Goal: Transaction & Acquisition: Purchase product/service

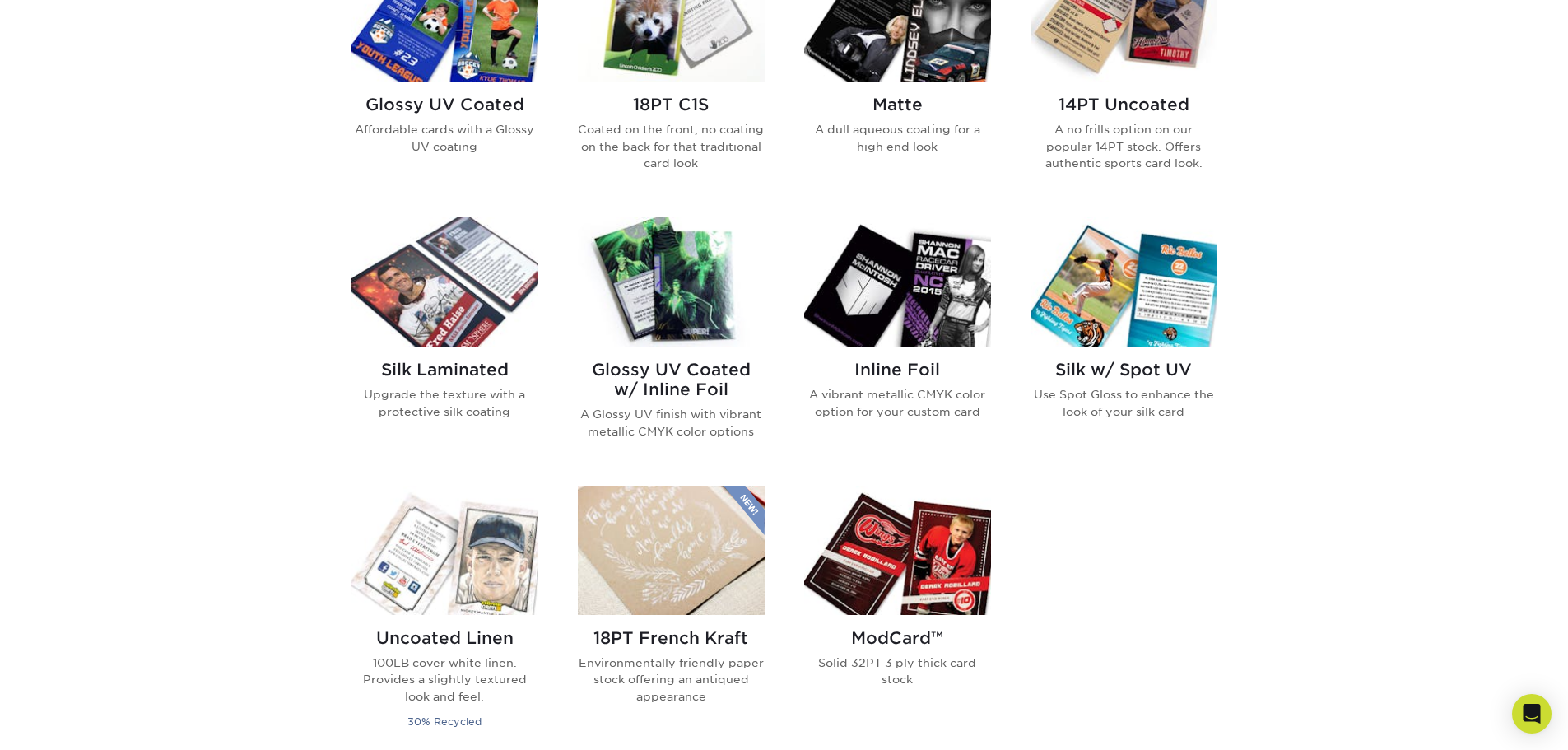
scroll to position [658, 0]
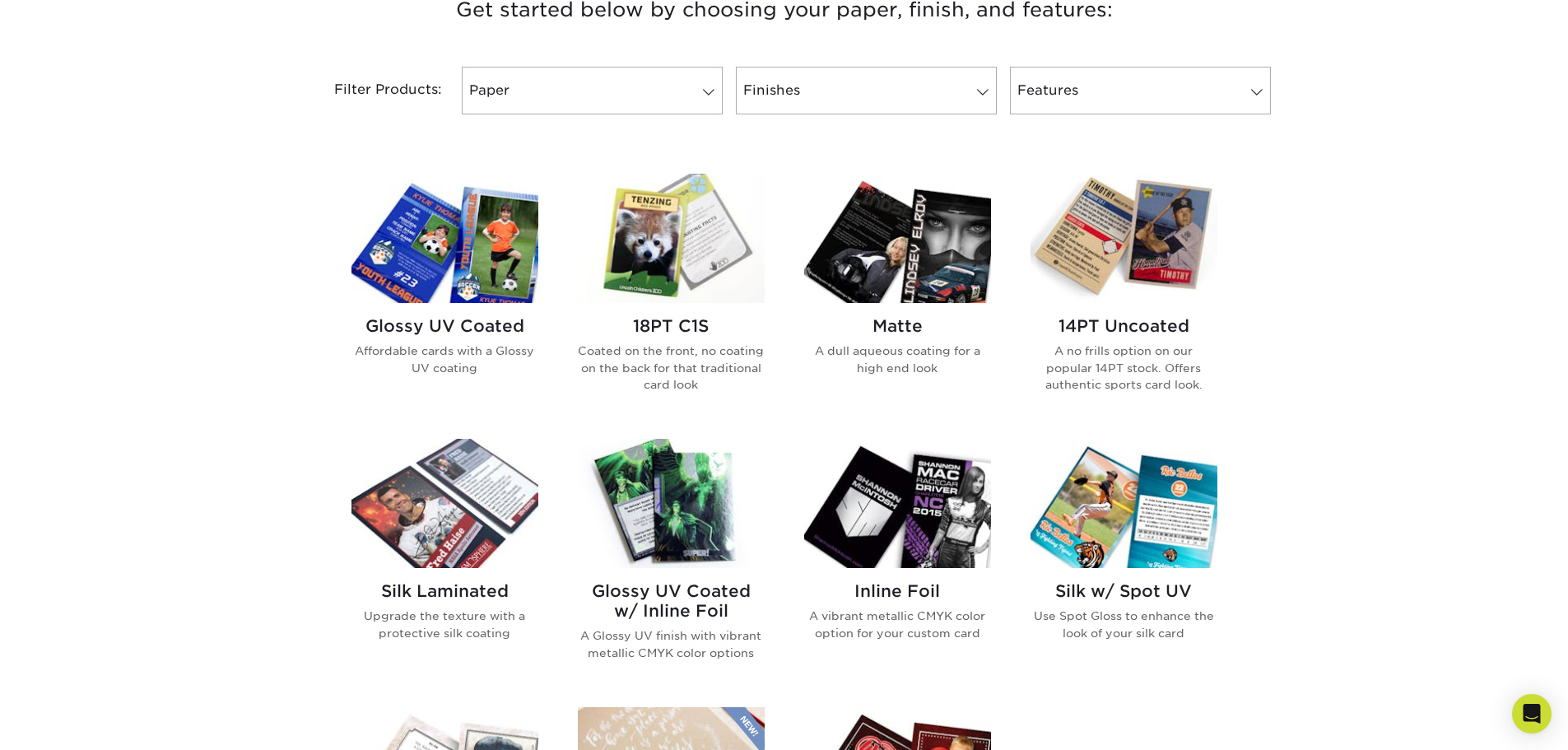
click at [446, 336] on h2 "Glossy UV Coated" at bounding box center [444, 326] width 187 height 20
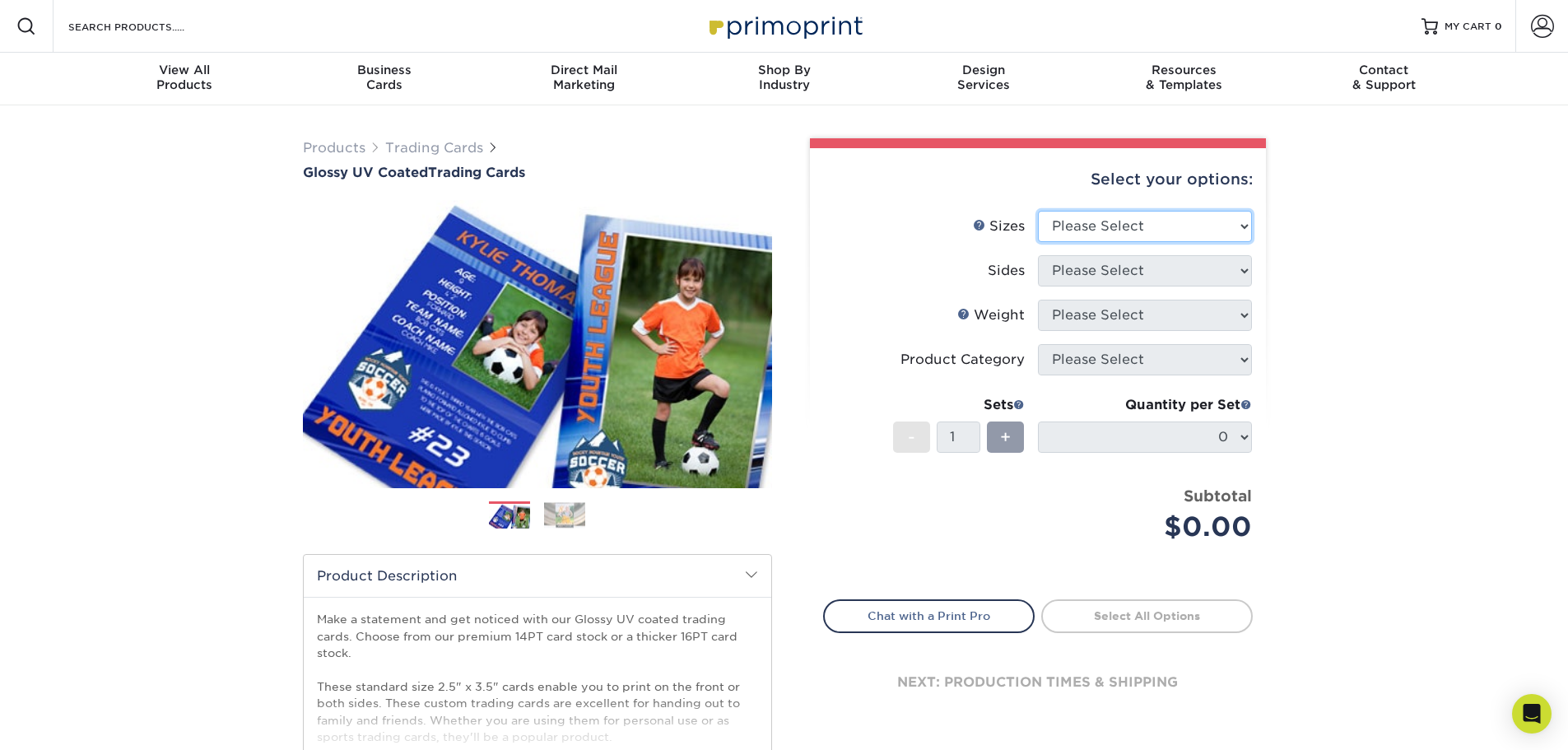
click at [1232, 219] on select "Please Select 2.5" x 3.5"" at bounding box center [1145, 225] width 214 height 31
select select "2.50x3.50"
click at [1038, 210] on select "Please Select 2.5" x 3.5"" at bounding box center [1145, 225] width 214 height 31
click at [1196, 266] on select "Please Select Print Both Sides Print Front Only" at bounding box center [1145, 270] width 214 height 31
select select "13abbda7-1d64-4f25-8bb2-c179b224825d"
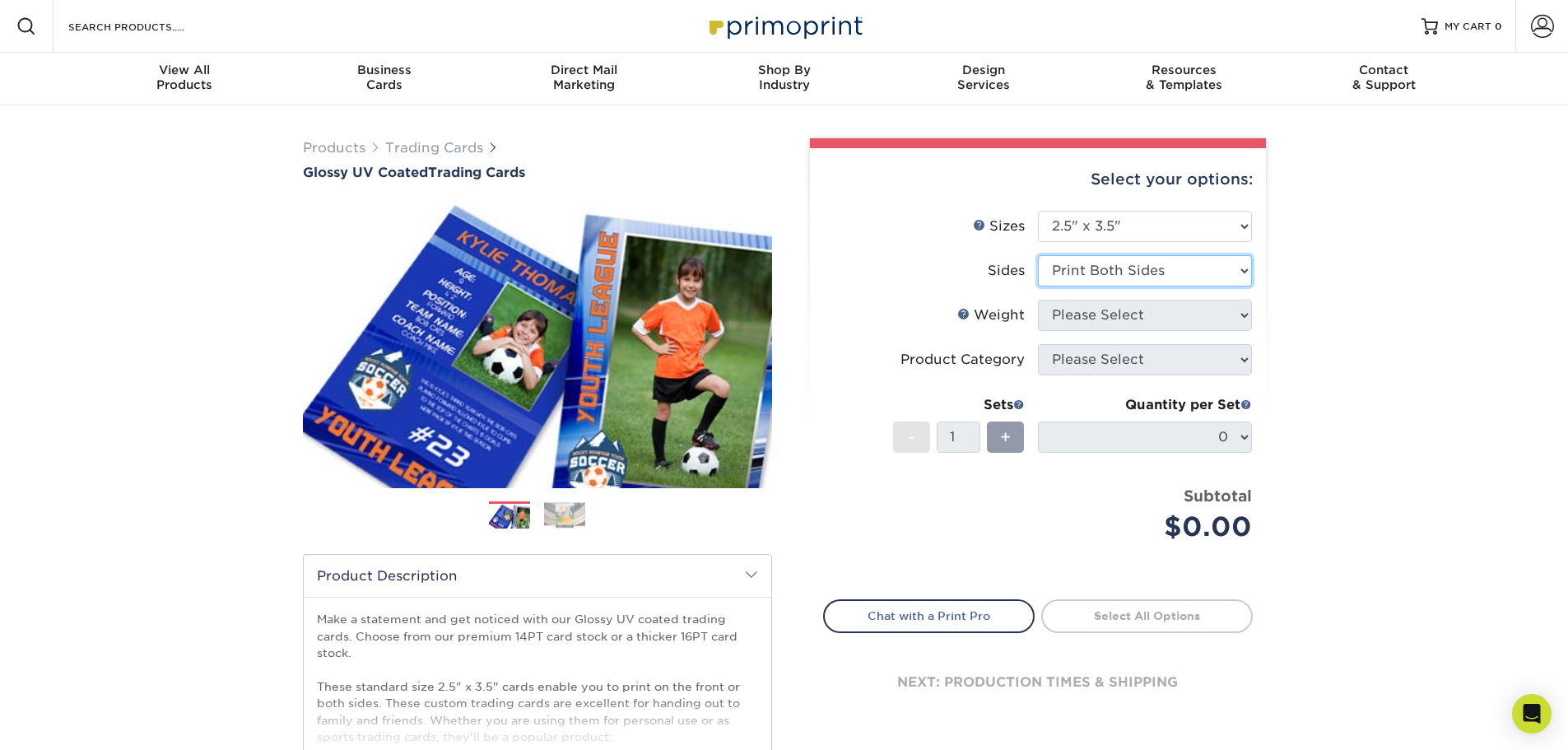
click at [1038, 255] on select "Please Select Print Both Sides Print Front Only" at bounding box center [1145, 270] width 214 height 31
click at [1163, 318] on select "Please Select 16PT 14PT 18PT C1S" at bounding box center [1145, 314] width 214 height 31
select select "16PT"
click at [1038, 299] on select "Please Select 16PT 14PT 18PT C1S" at bounding box center [1145, 314] width 214 height 31
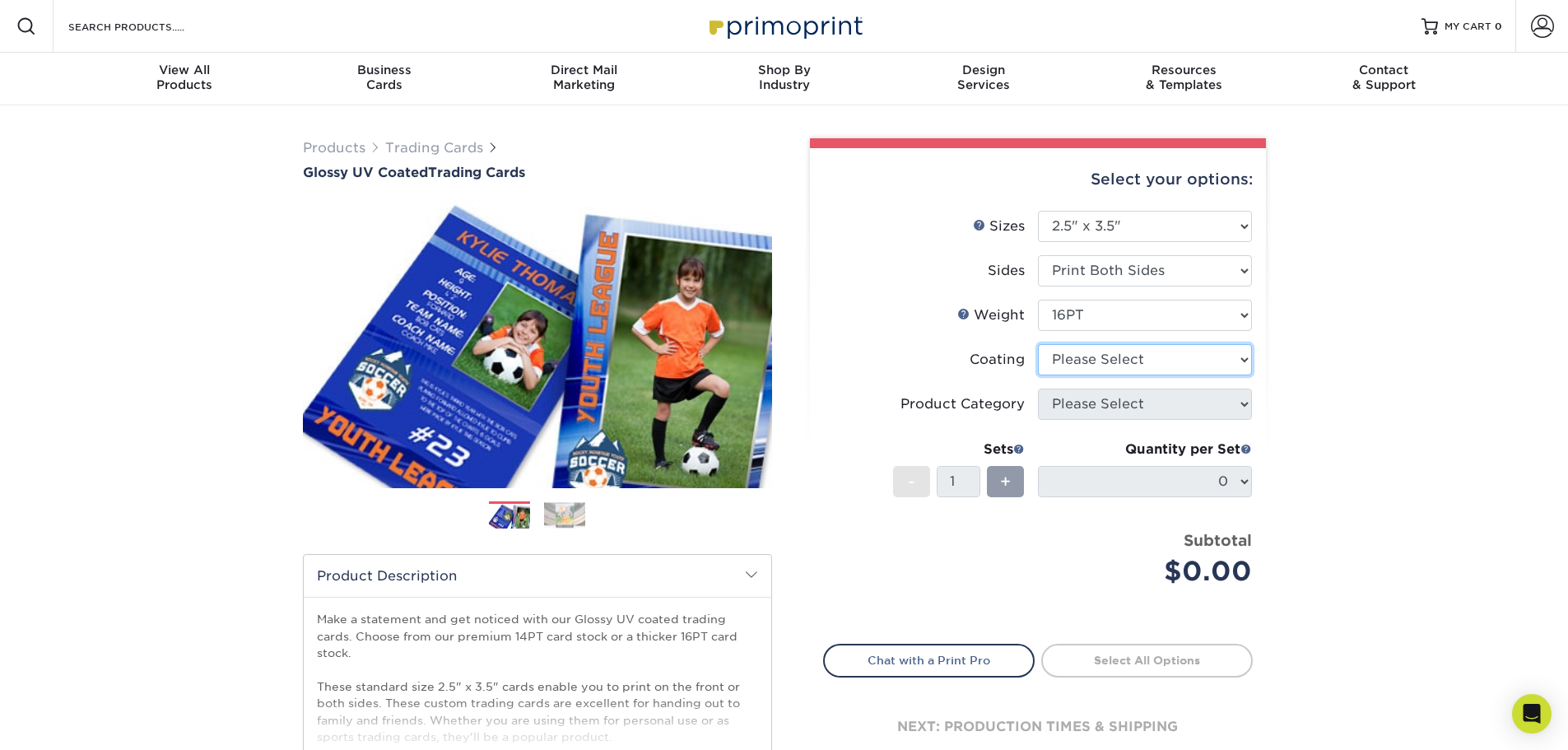
click at [1181, 356] on select at bounding box center [1145, 359] width 214 height 31
select select "1e8116af-acfc-44b1-83dc-8181aa338834"
click at [1038, 344] on select at bounding box center [1145, 359] width 214 height 31
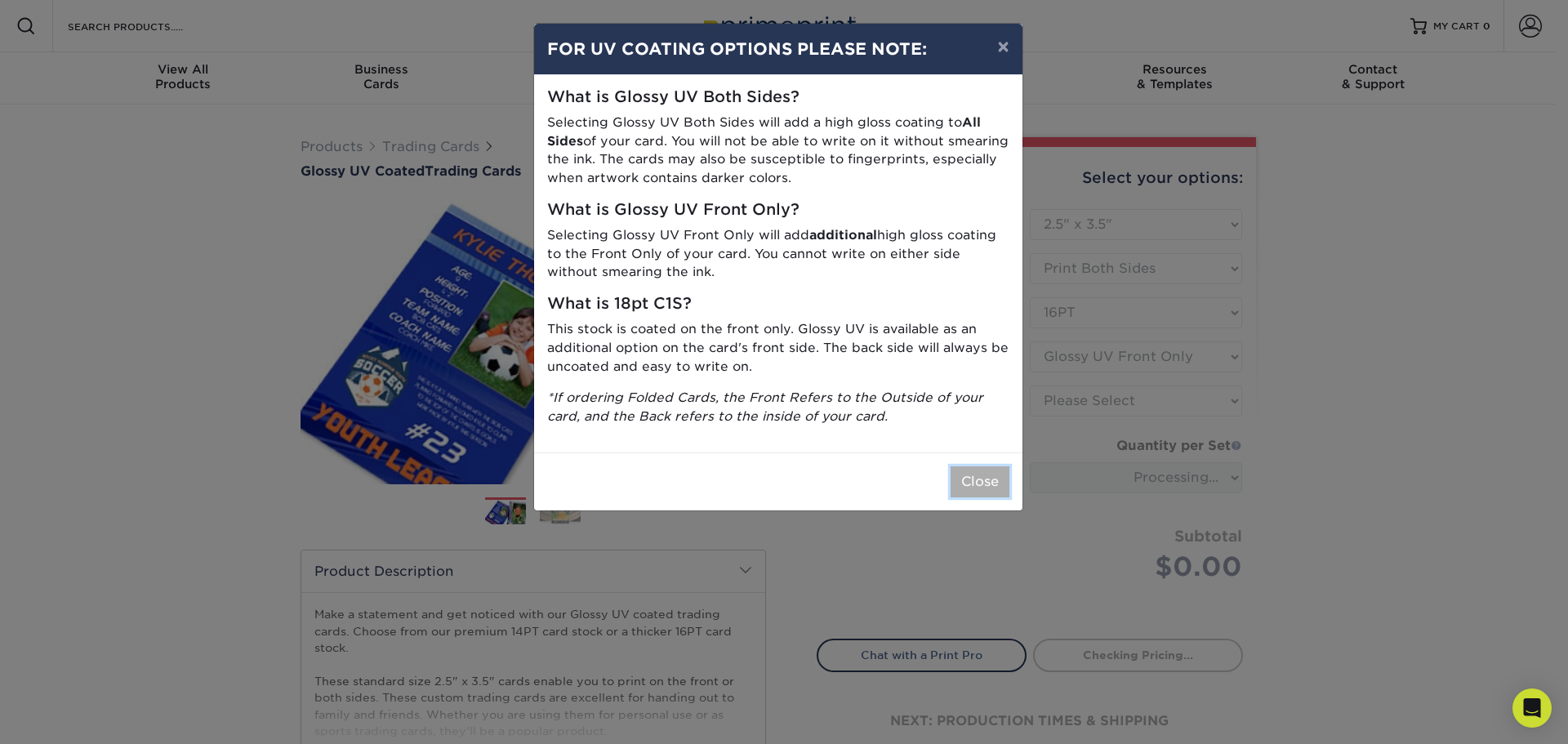
click at [984, 474] on button "Close" at bounding box center [979, 481] width 58 height 31
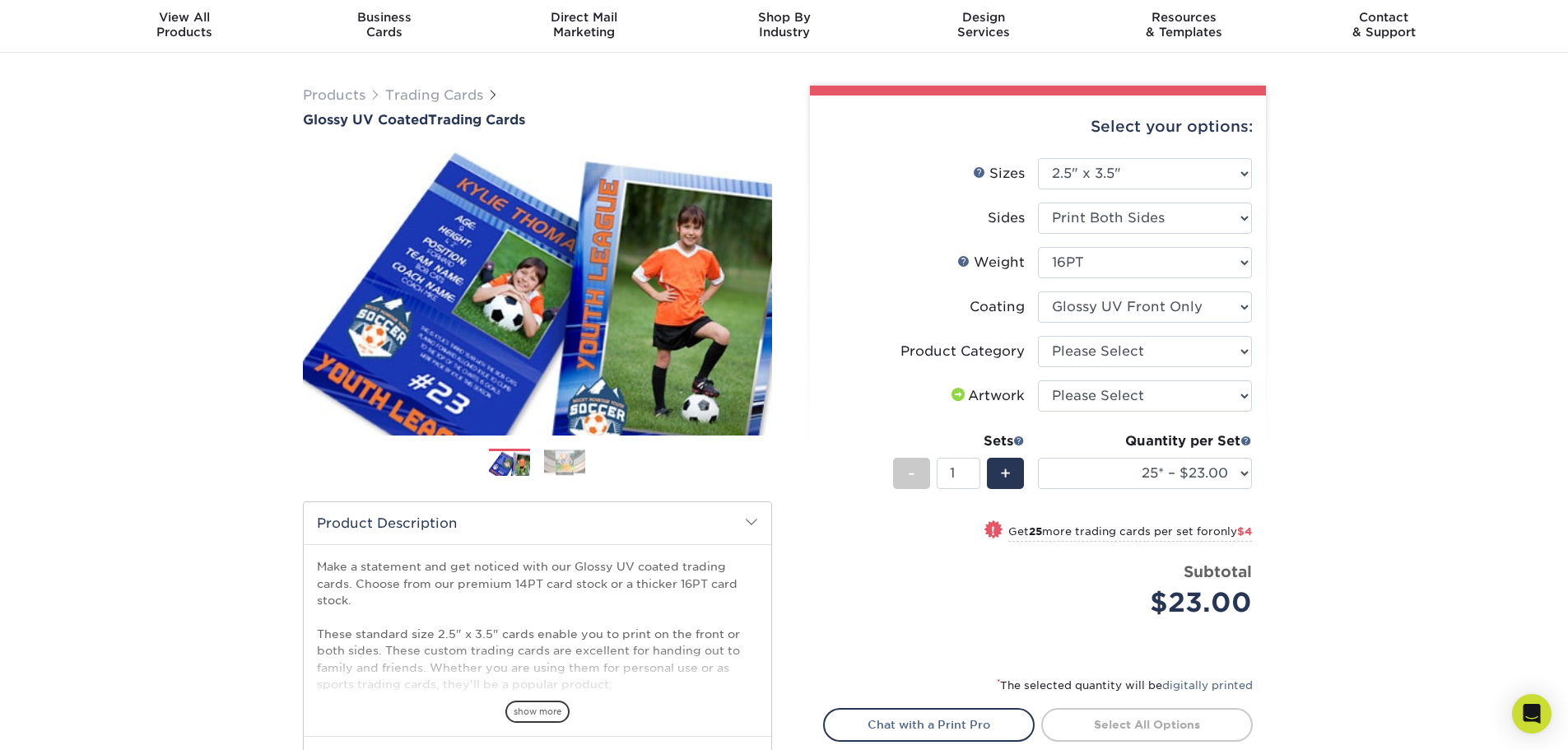
scroll to position [83, 0]
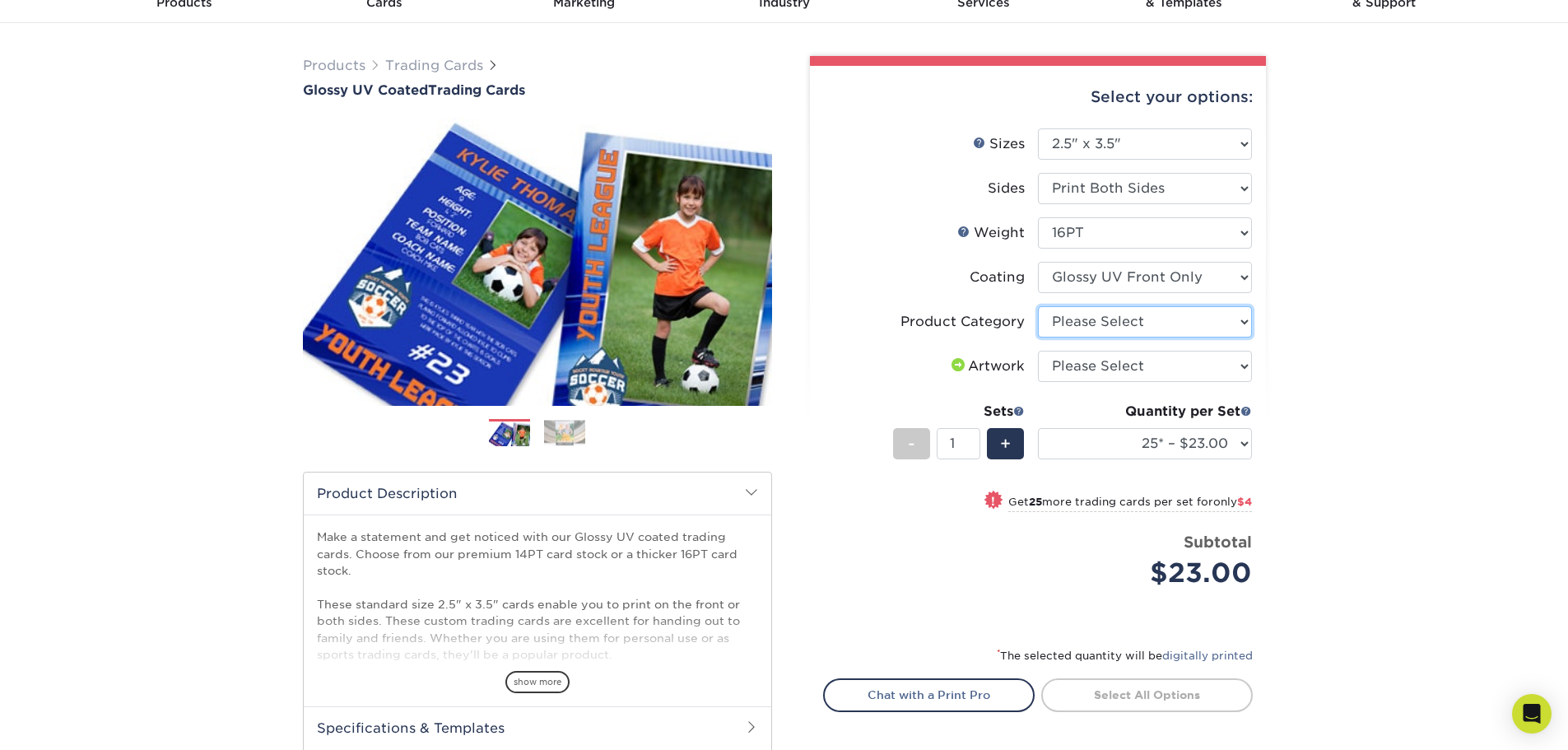
click at [1150, 318] on select "Please Select Trading Cards" at bounding box center [1145, 321] width 214 height 31
select select "c2f9bce9-36c2-409d-b101-c29d9d031e18"
click at [1038, 306] on select "Please Select Trading Cards" at bounding box center [1145, 321] width 214 height 31
click at [1158, 377] on select "Please Select I will upload files I need a design - $100" at bounding box center [1145, 366] width 214 height 31
select select "upload"
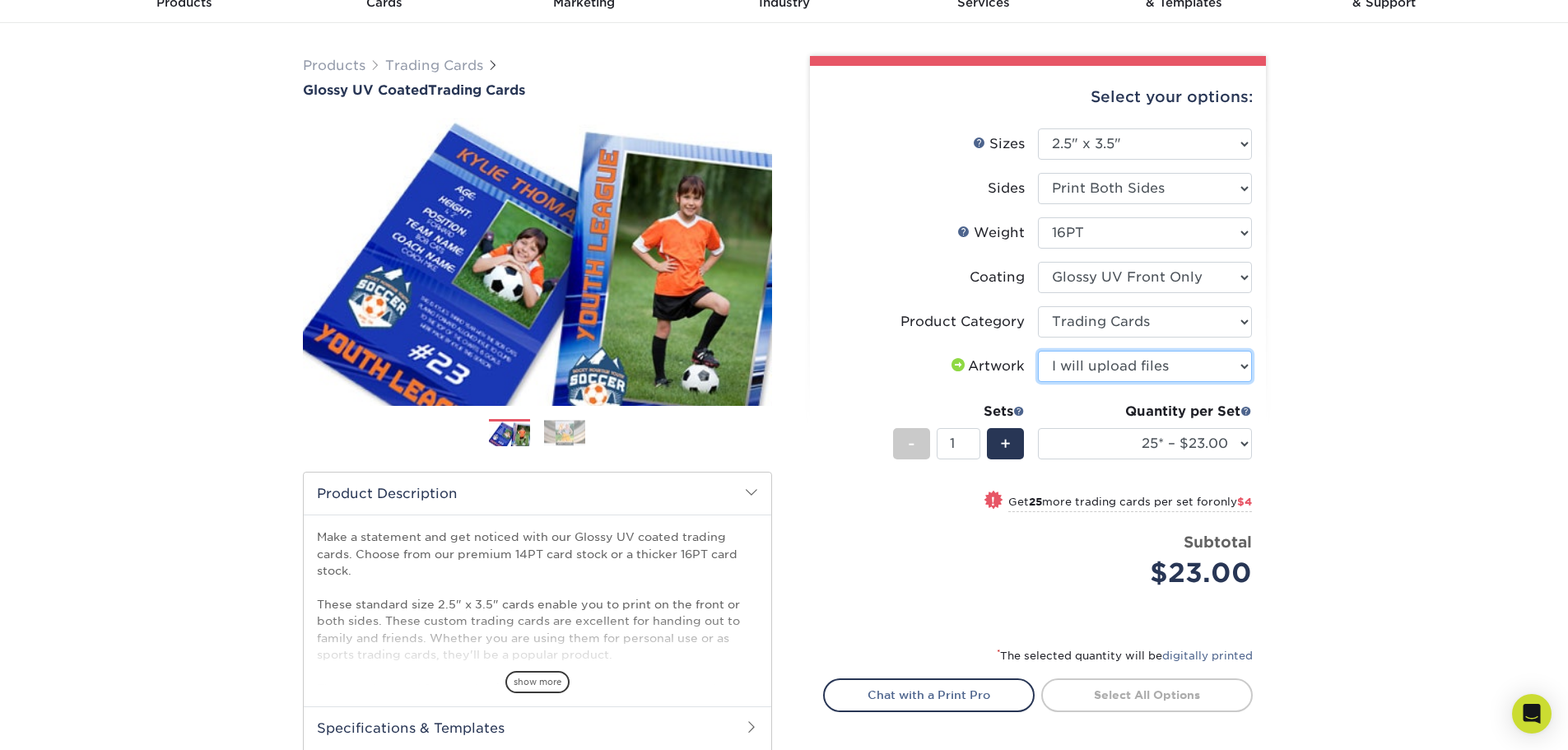
click at [1038, 351] on select "Please Select I will upload files I need a design - $100" at bounding box center [1145, 366] width 214 height 31
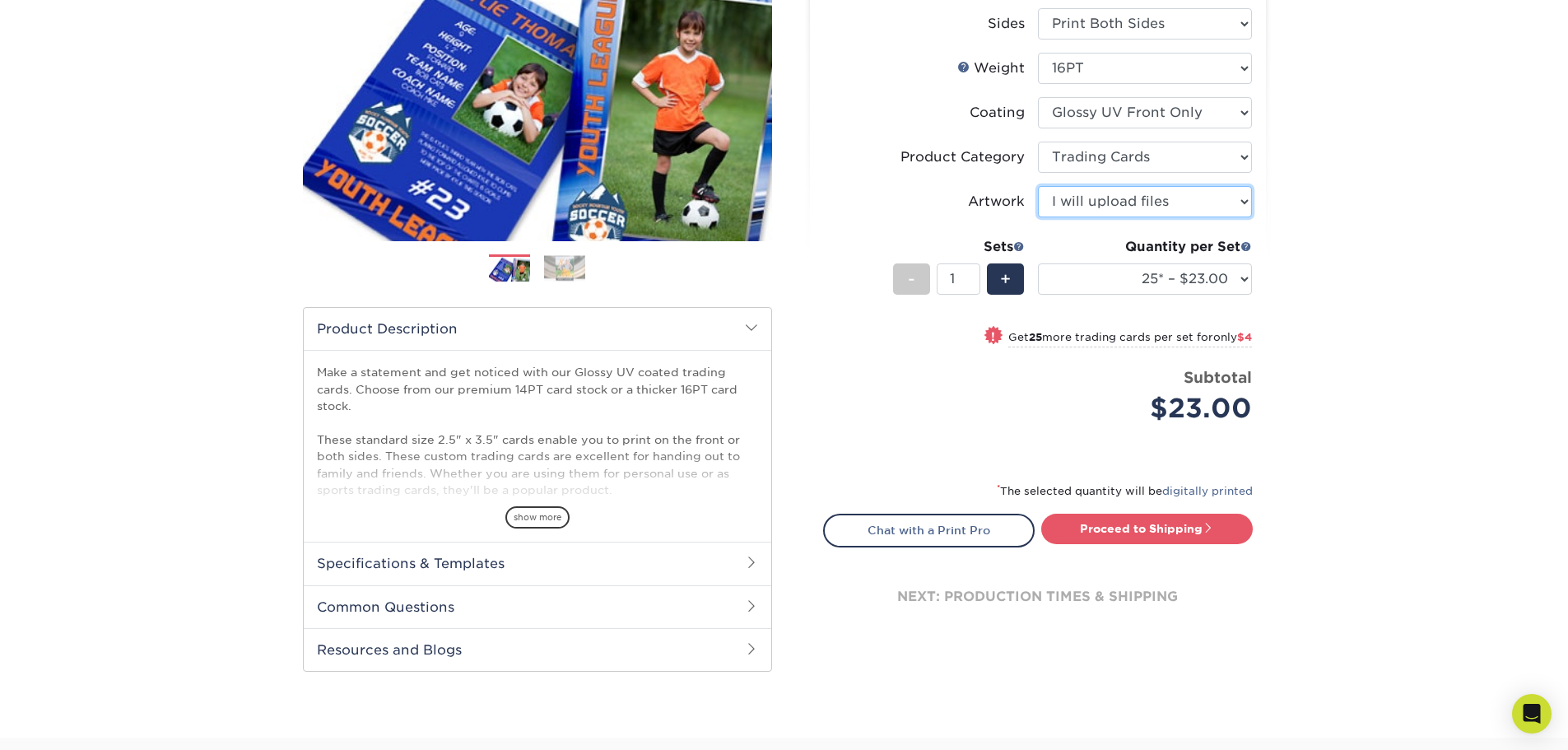
scroll to position [0, 0]
